Goal: Transaction & Acquisition: Purchase product/service

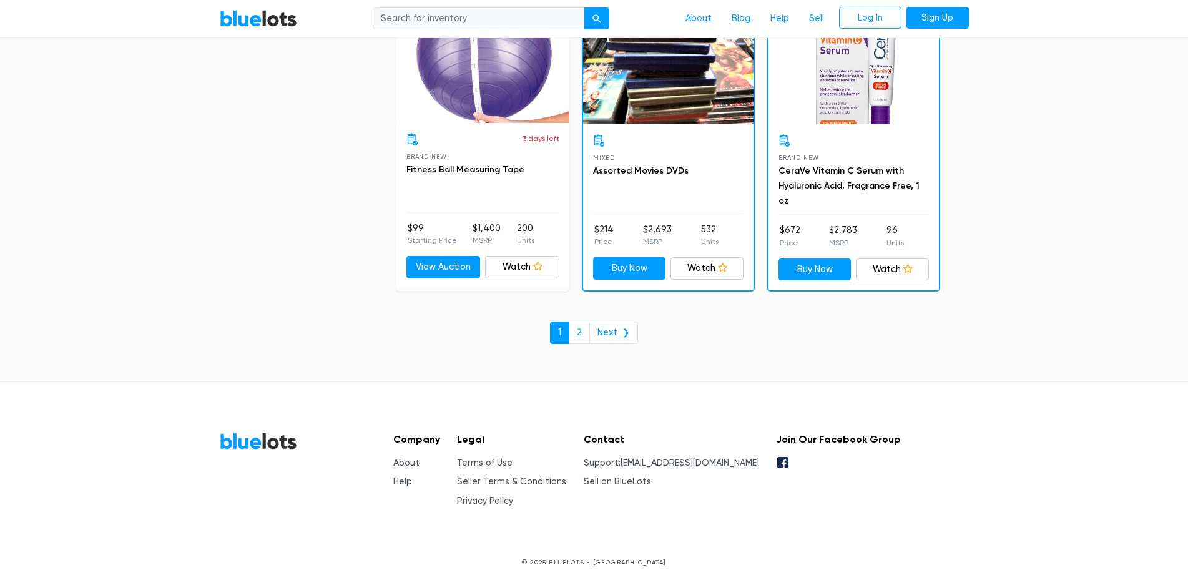
scroll to position [5389, 0]
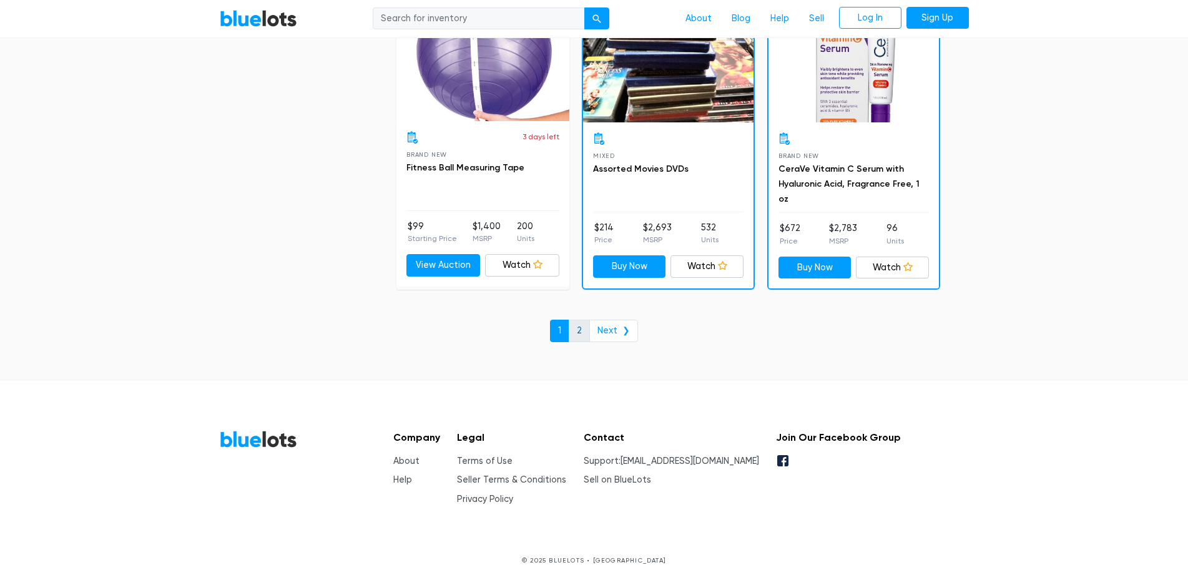
click at [583, 328] on link "2" at bounding box center [579, 331] width 21 height 22
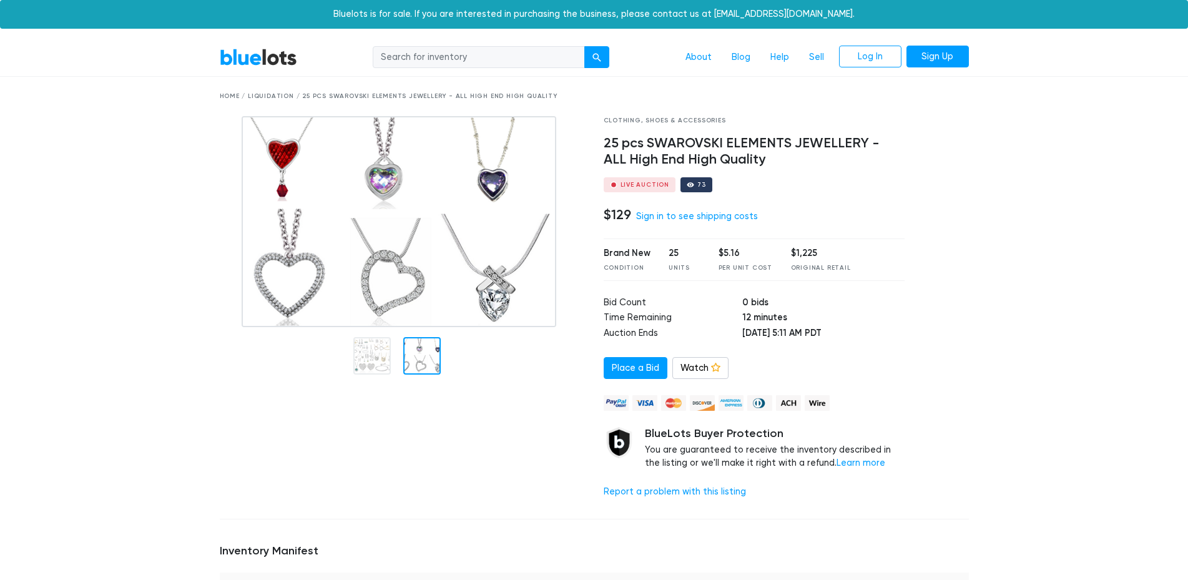
click at [429, 354] on div at bounding box center [421, 355] width 37 height 37
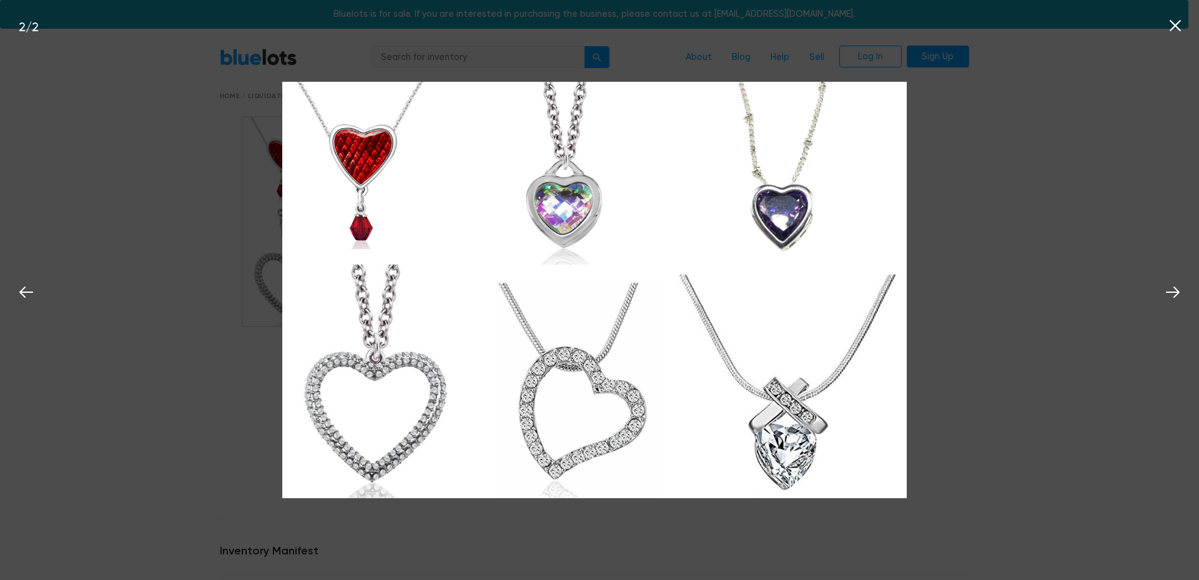
click at [1177, 22] on icon at bounding box center [1174, 25] width 19 height 19
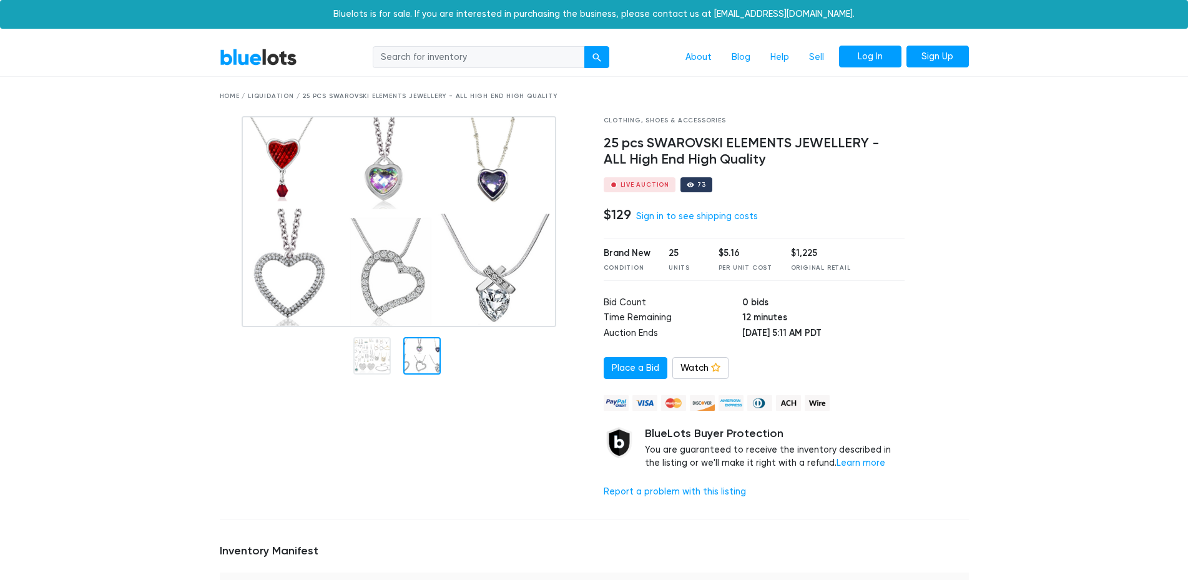
click at [870, 58] on link "Log In" at bounding box center [870, 57] width 62 height 22
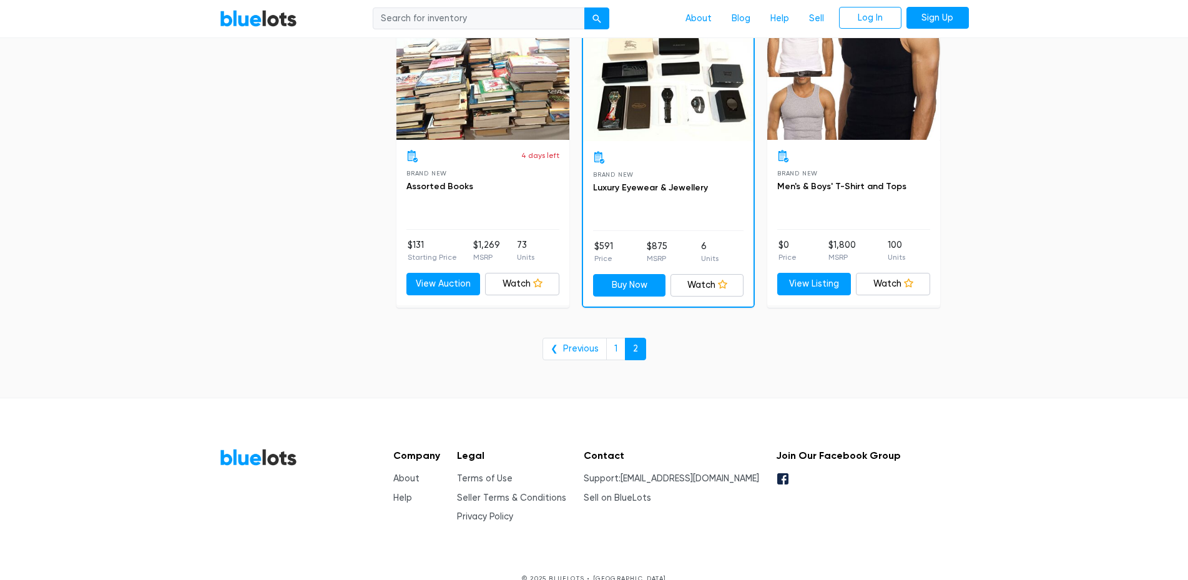
scroll to position [4784, 0]
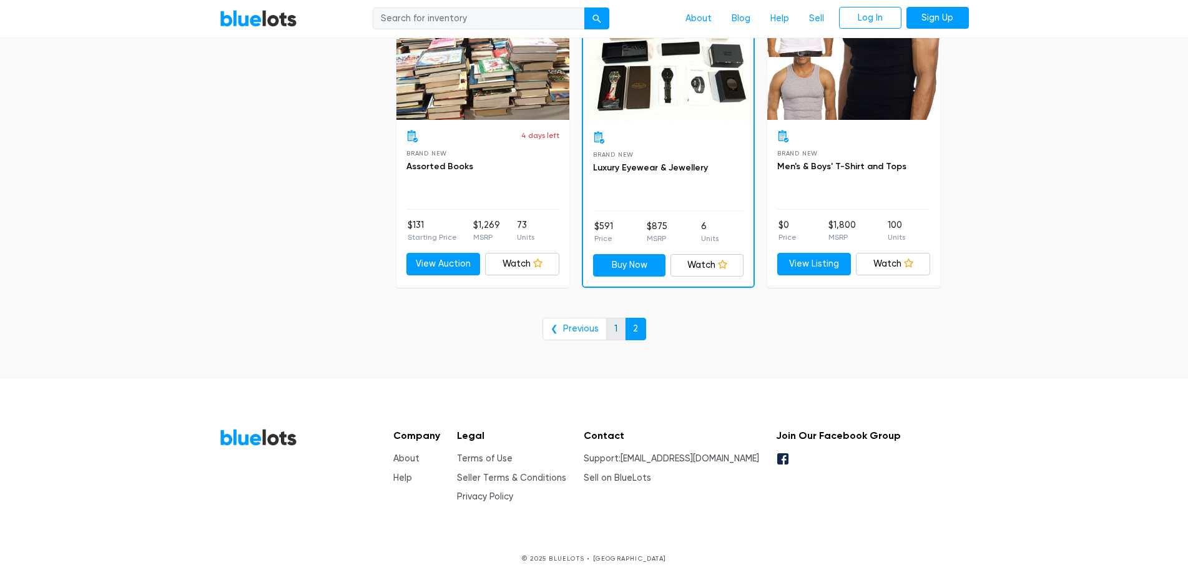
click at [611, 326] on link "1" at bounding box center [615, 329] width 19 height 22
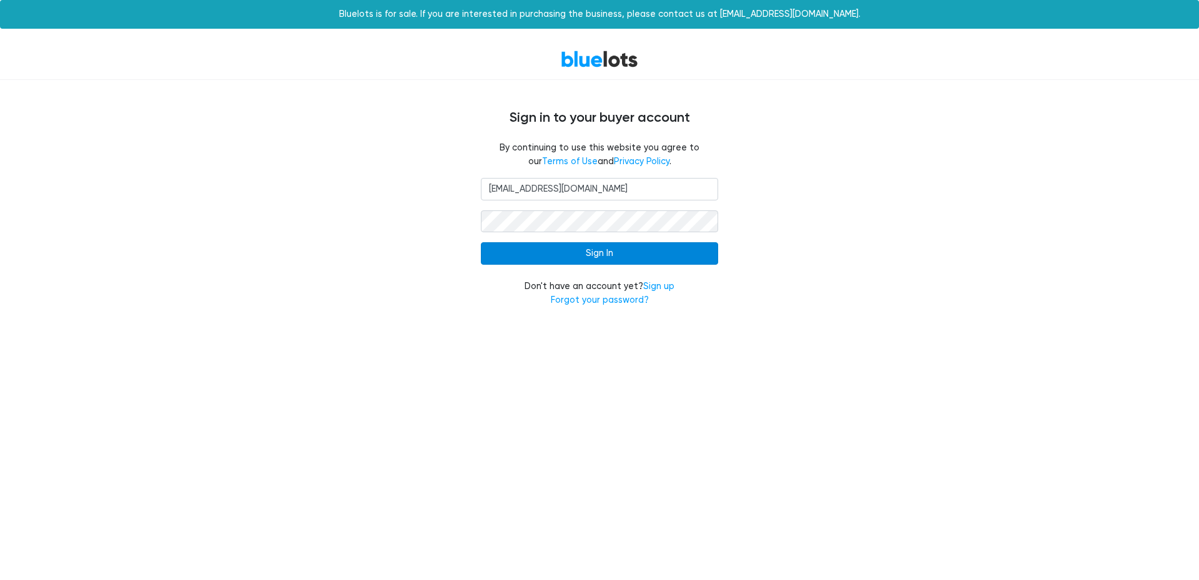
type input "[EMAIL_ADDRESS][DOMAIN_NAME]"
click at [616, 255] on input "Sign In" at bounding box center [599, 253] width 237 height 22
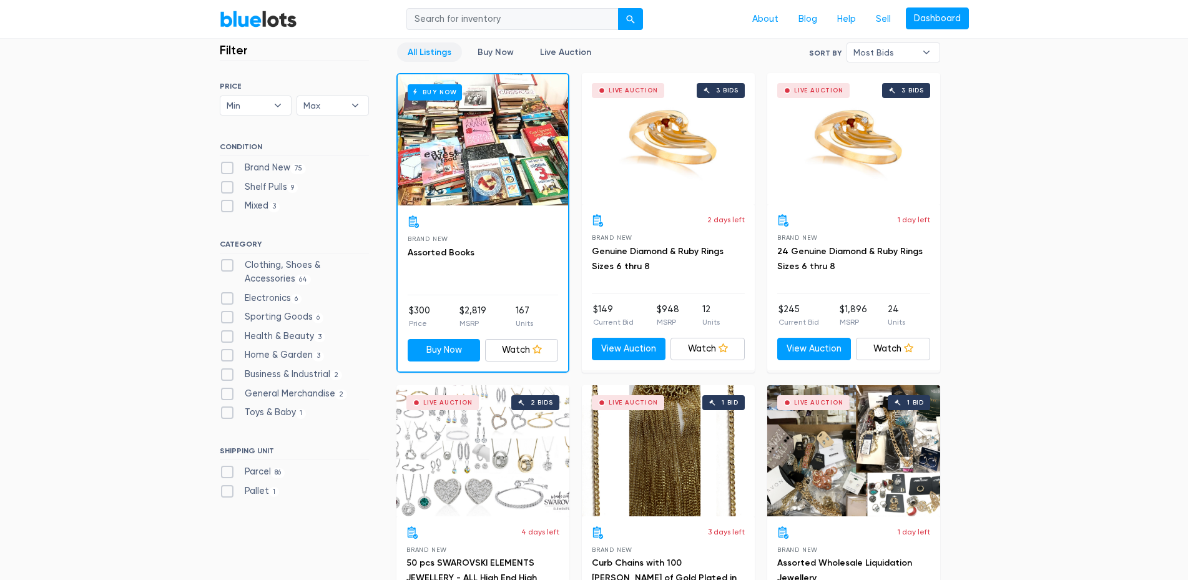
scroll to position [509, 0]
